Goal: Task Accomplishment & Management: Manage account settings

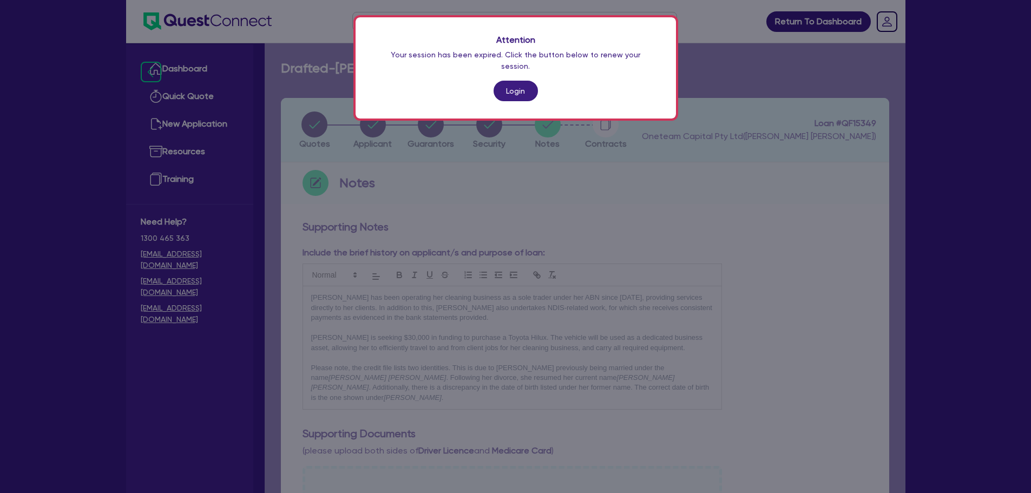
click at [509, 97] on div "Attention Your session has been expired. Click the button below to renew your s…" at bounding box center [516, 67] width 320 height 101
click at [517, 81] on link "Login" at bounding box center [516, 91] width 44 height 21
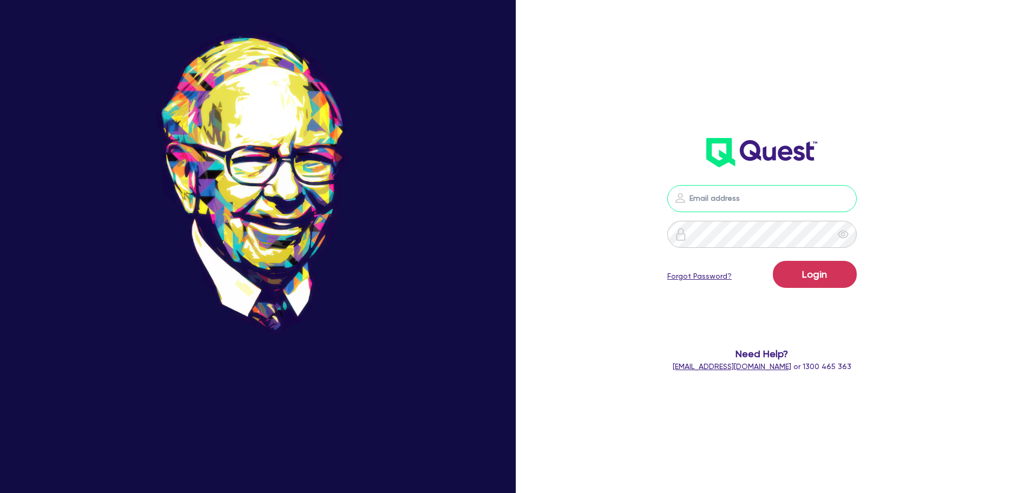
type input "[PERSON_NAME][EMAIL_ADDRESS][PERSON_NAME][DOMAIN_NAME]"
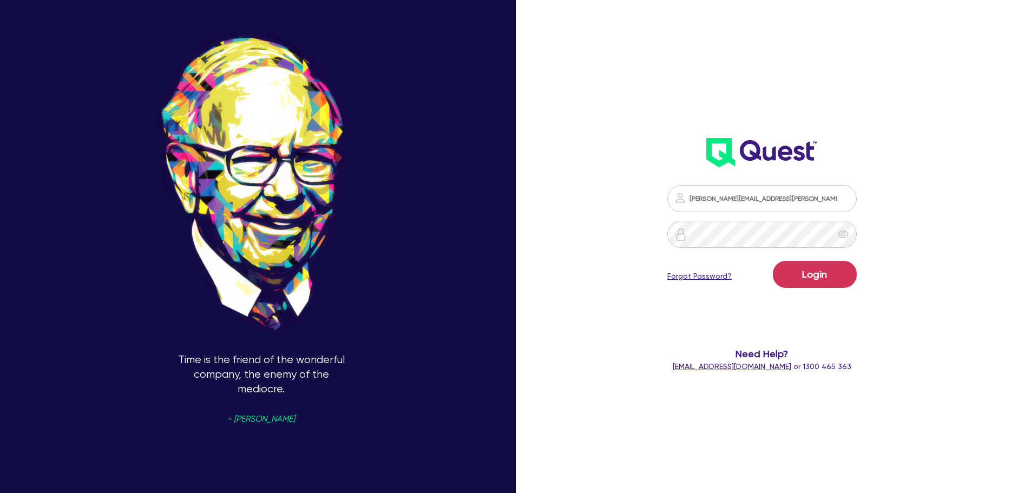
click at [882, 275] on form "[PERSON_NAME][EMAIL_ADDRESS][PERSON_NAME][DOMAIN_NAME] Login Forgot Password? N…" at bounding box center [762, 278] width 277 height 187
click at [875, 261] on form "[PERSON_NAME][EMAIL_ADDRESS][PERSON_NAME][DOMAIN_NAME] Login Forgot Password? N…" at bounding box center [762, 278] width 277 height 187
click at [795, 270] on button "Login" at bounding box center [815, 274] width 84 height 27
